Goal: Transaction & Acquisition: Obtain resource

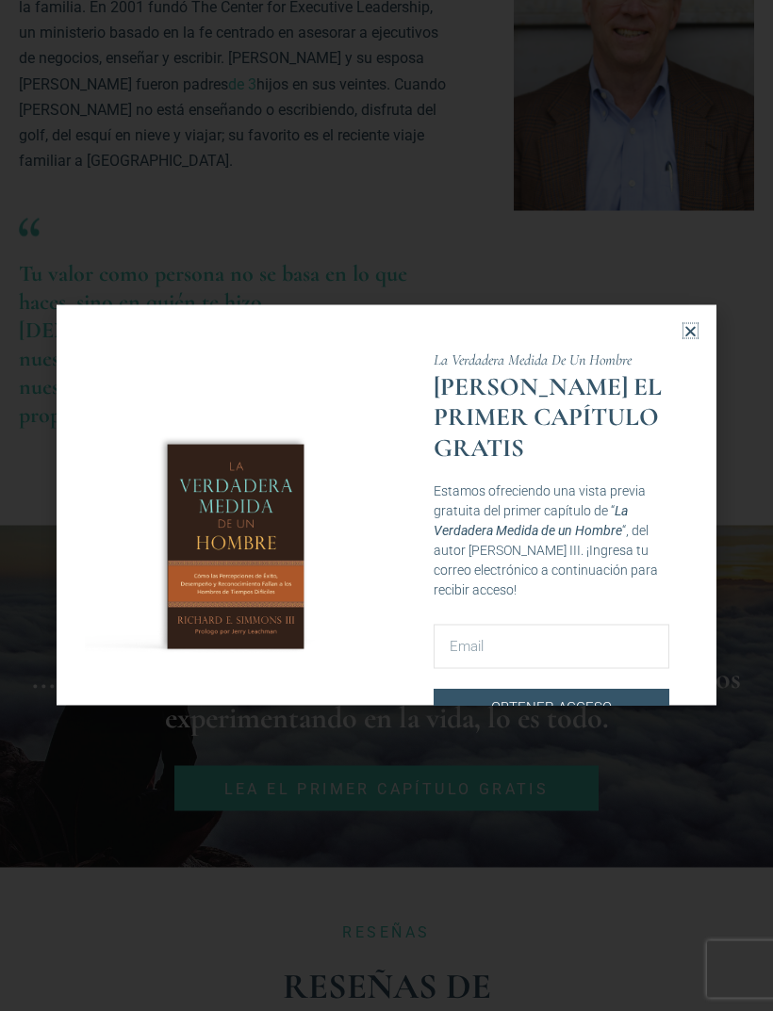
scroll to position [1282, 0]
click at [690, 338] on icon "Close" at bounding box center [690, 331] width 14 height 14
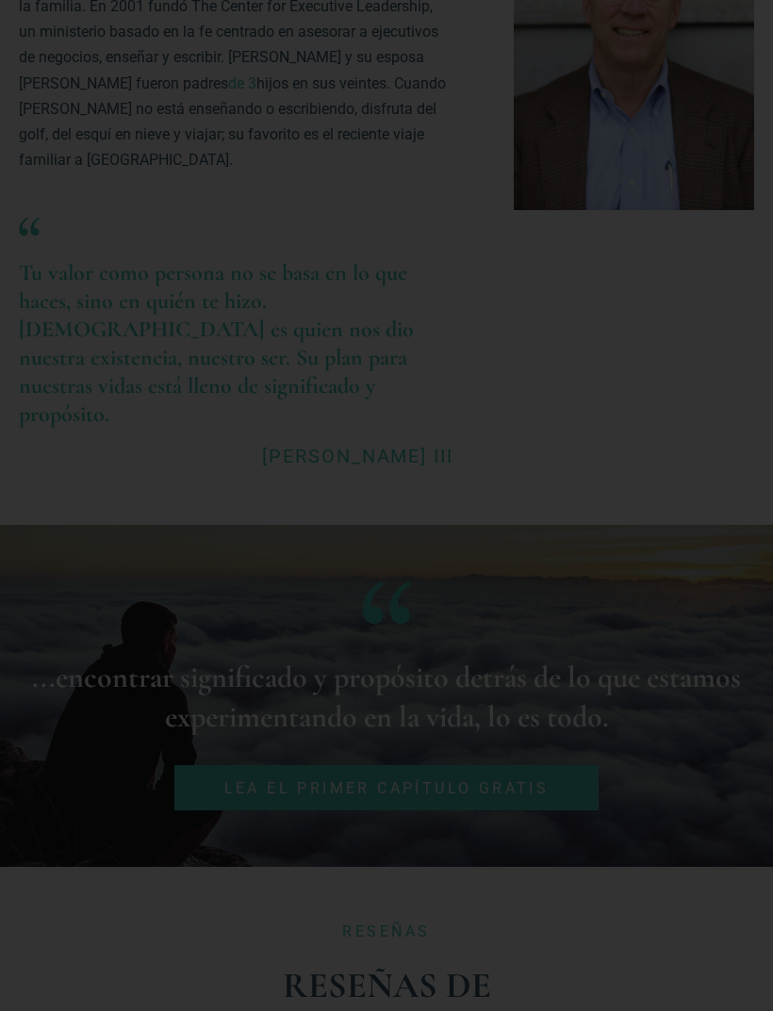
click at [684, 338] on icon "Close" at bounding box center [690, 331] width 14 height 14
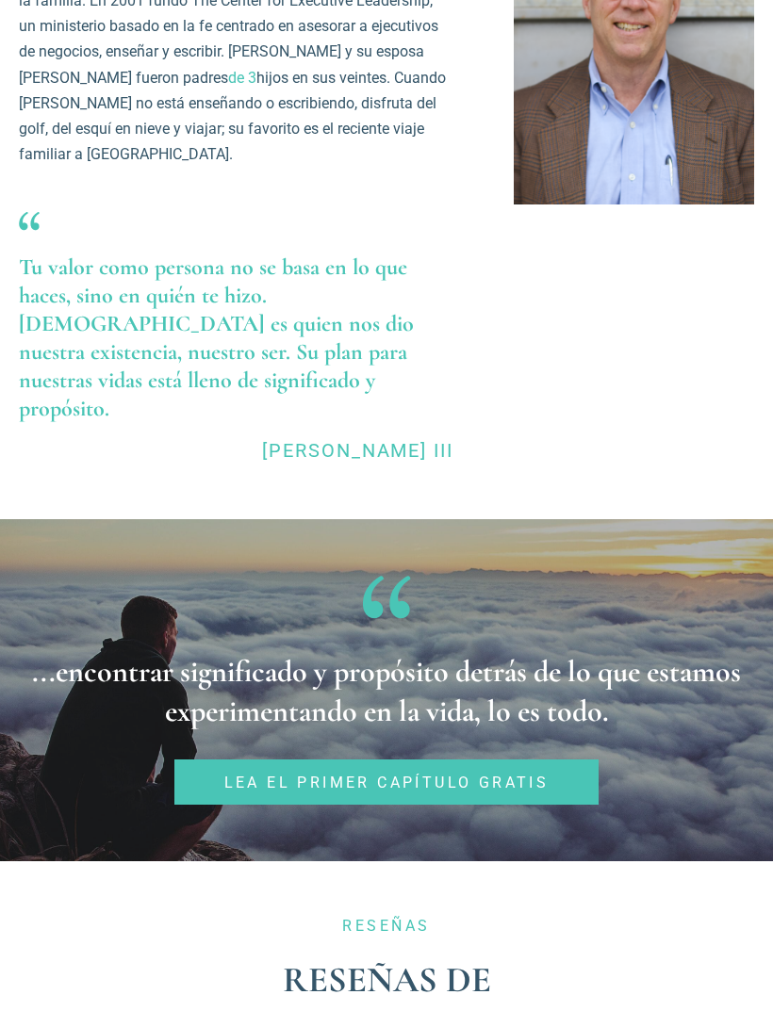
scroll to position [1283, 0]
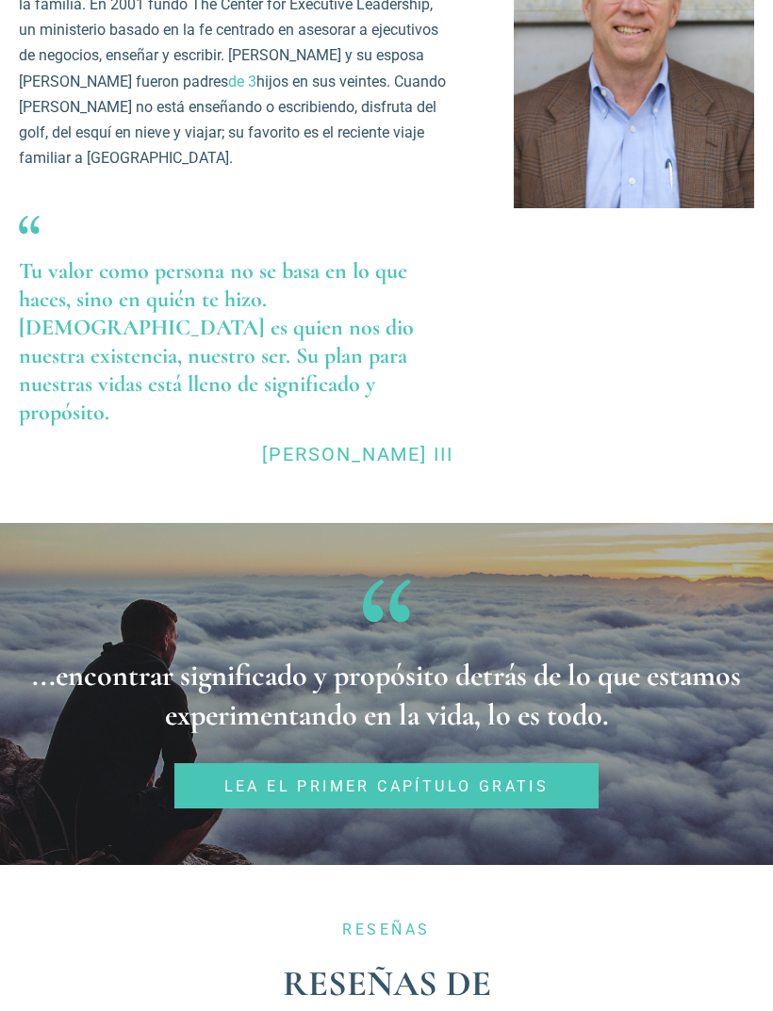
click at [567, 765] on link "lea el primer capítulo gratis" at bounding box center [386, 788] width 425 height 46
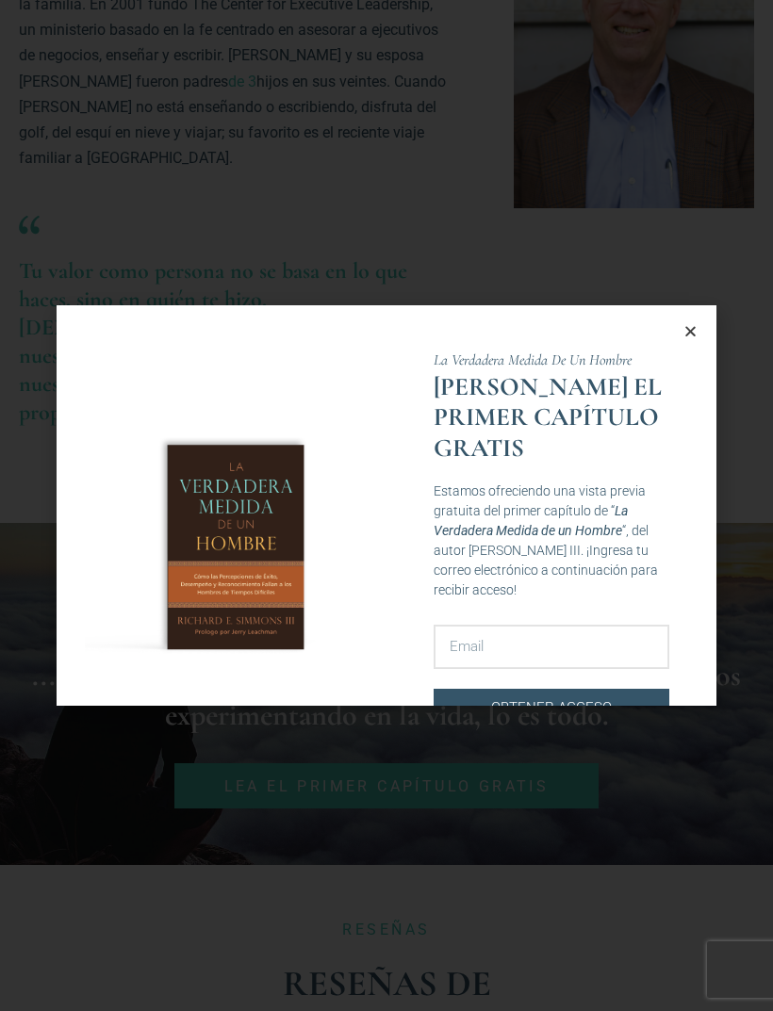
click at [602, 625] on input "Email Address" at bounding box center [552, 647] width 236 height 44
type input "valdivia19921@gmail.com"
click at [621, 697] on span "Obtener acceso" at bounding box center [551, 708] width 190 height 23
